Goal: Transaction & Acquisition: Book appointment/travel/reservation

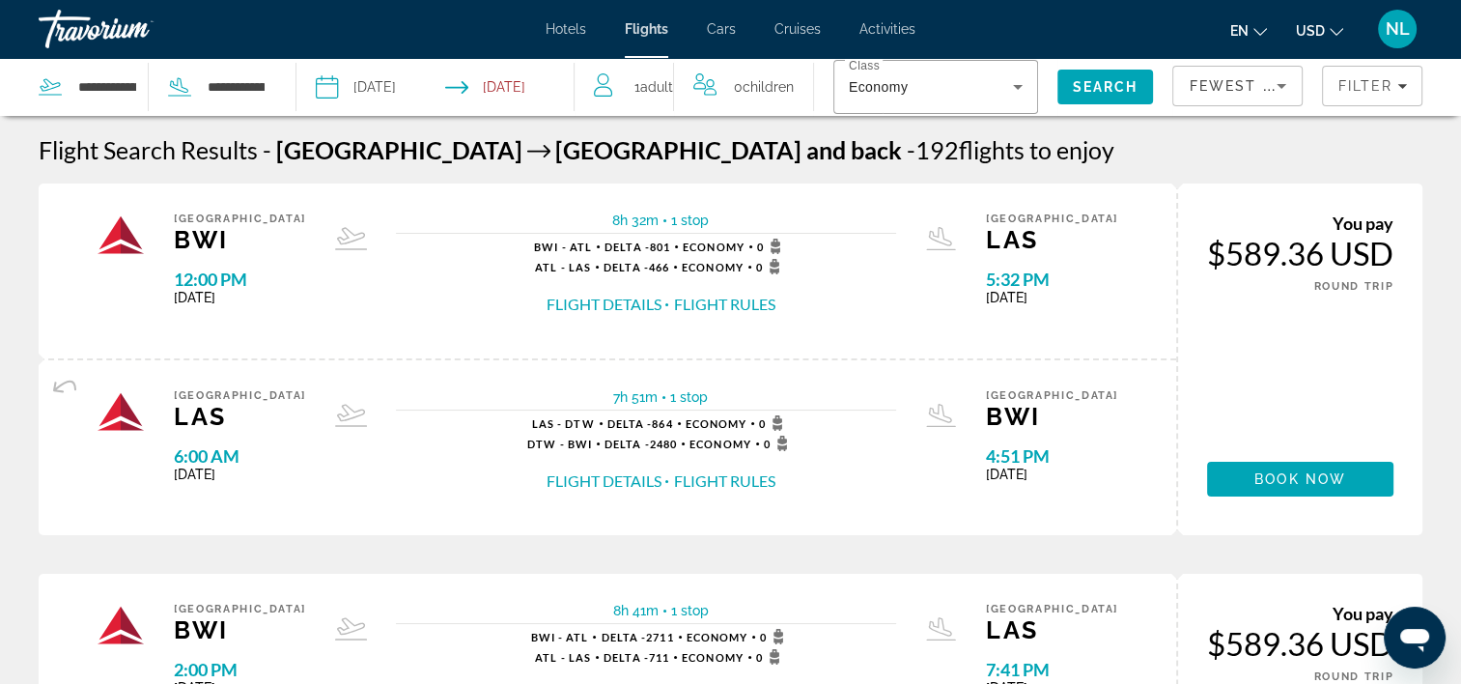
click at [1289, 85] on icon "Sort by" at bounding box center [1281, 85] width 23 height 23
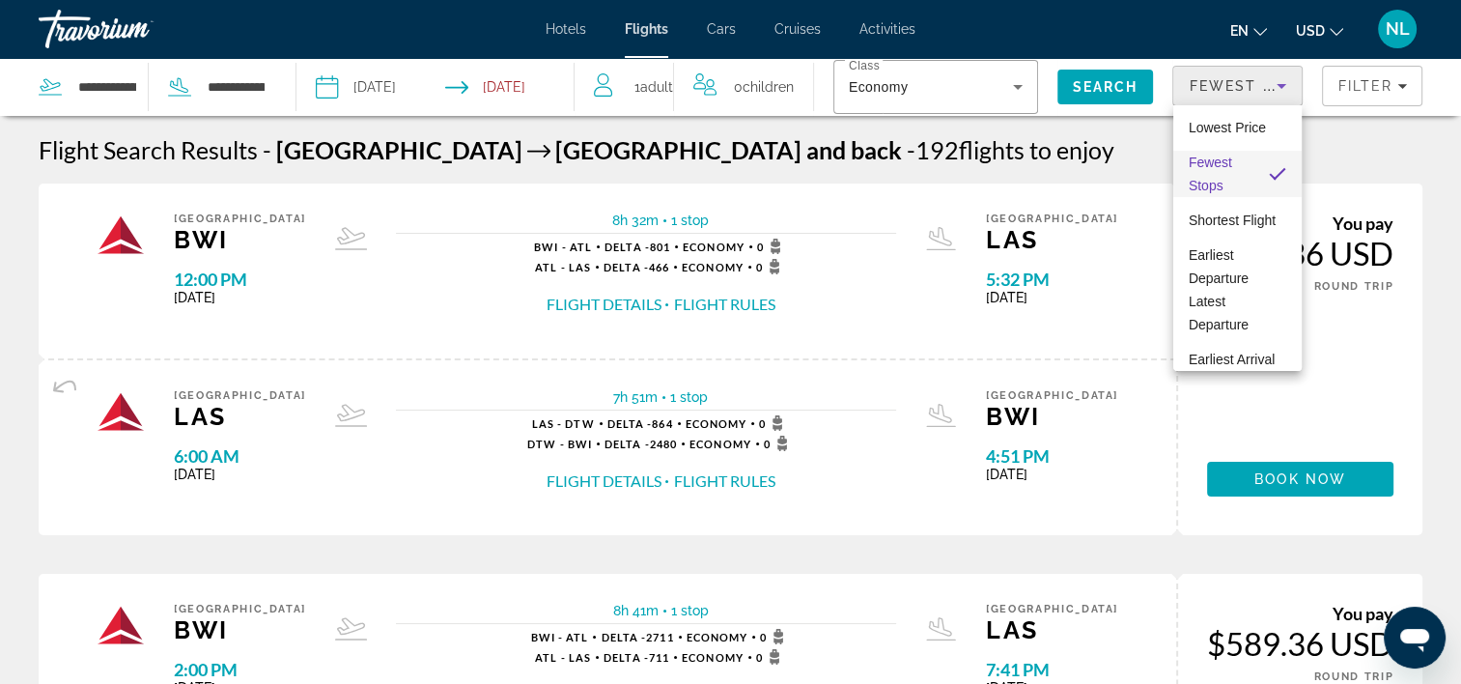
scroll to position [6, 0]
click at [1231, 215] on span "Shortest Flight" at bounding box center [1232, 222] width 87 height 15
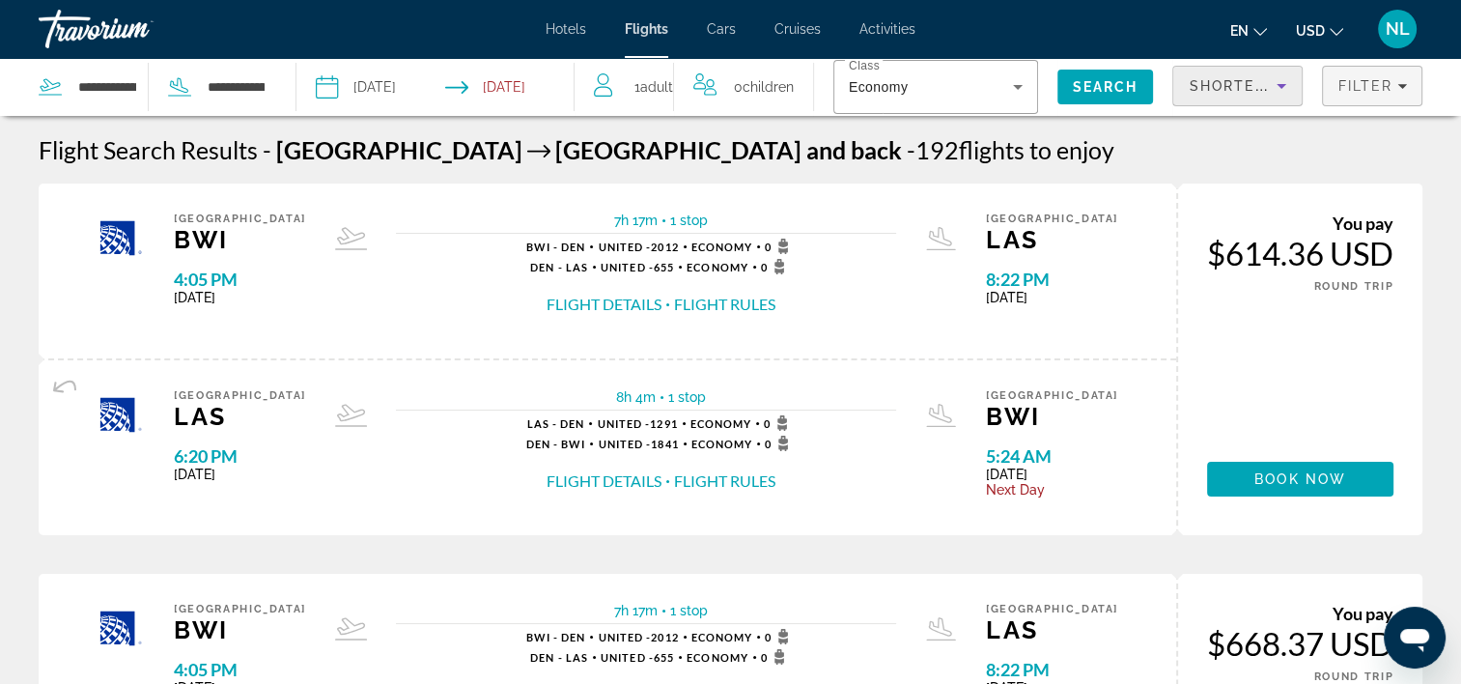
click at [1411, 88] on span "Filters" at bounding box center [1372, 86] width 98 height 46
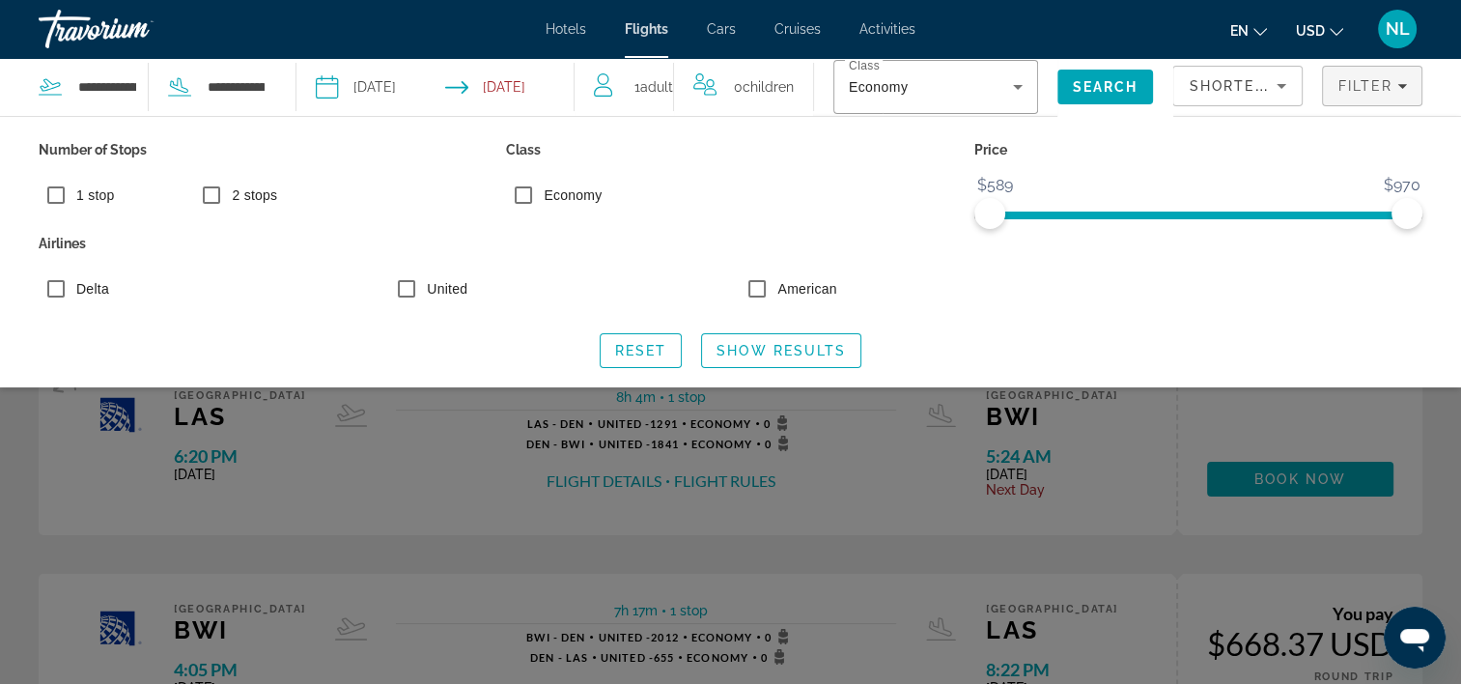
click at [1398, 31] on span "NL" at bounding box center [1398, 28] width 24 height 19
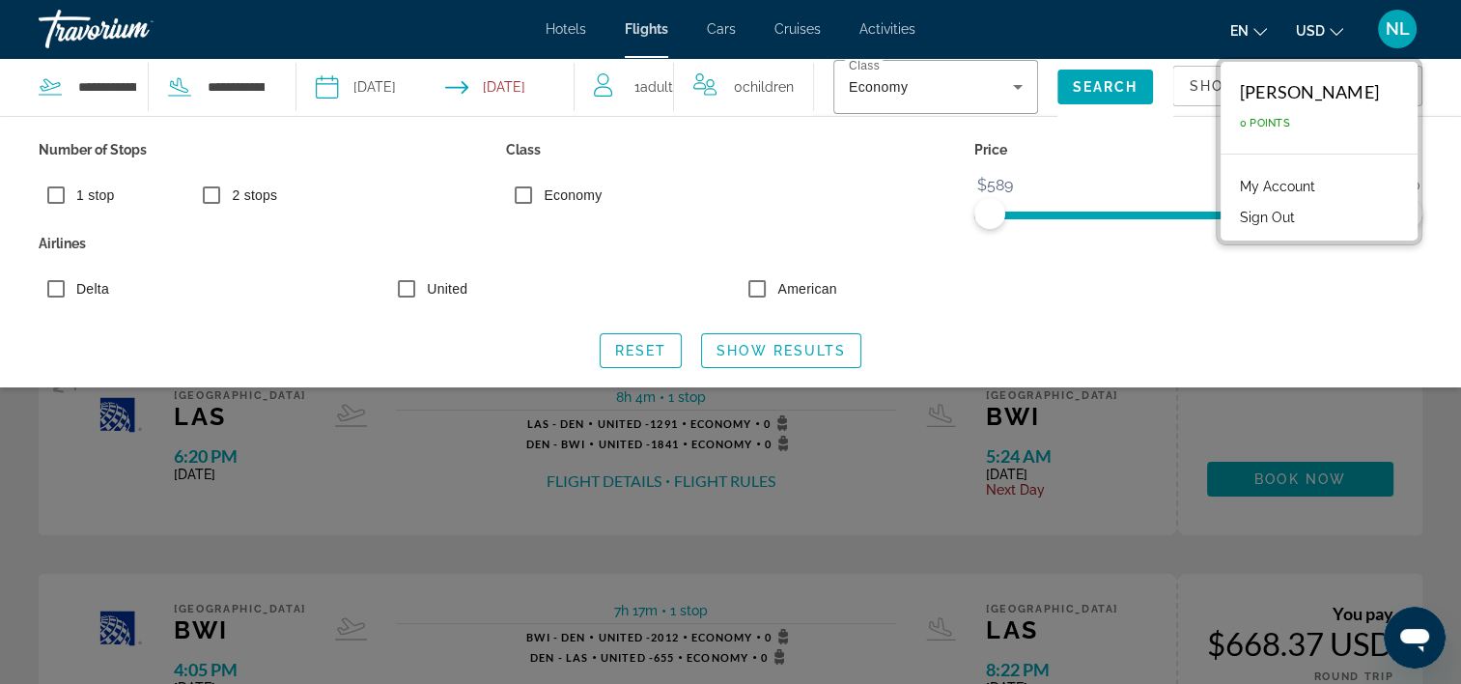
click at [1290, 212] on button "Sign Out" at bounding box center [1267, 217] width 74 height 25
